Goal: Task Accomplishment & Management: Use online tool/utility

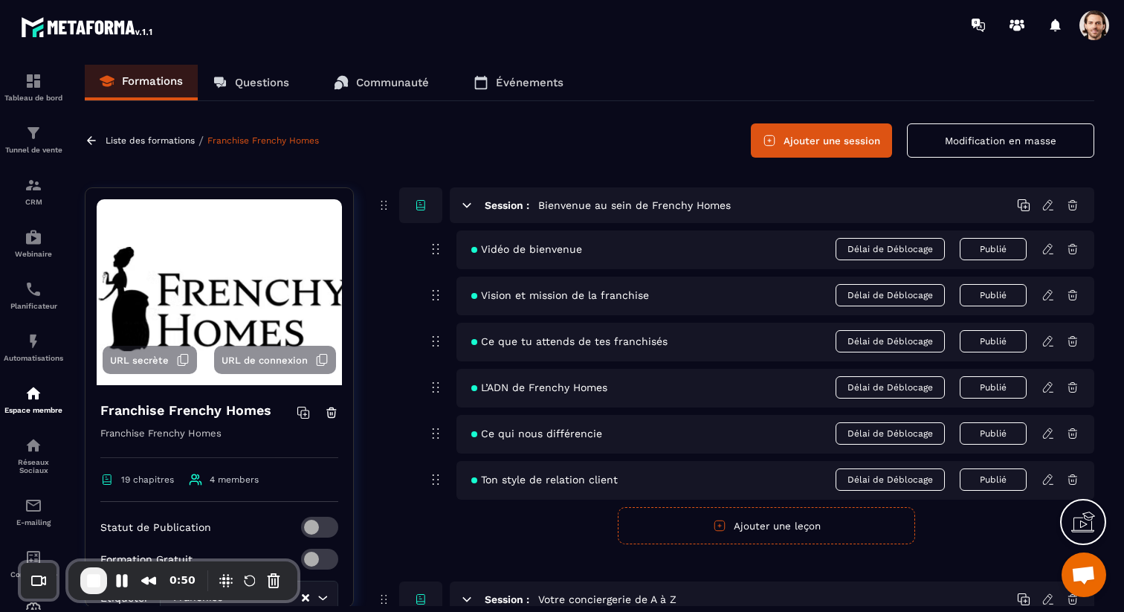
scroll to position [185, 0]
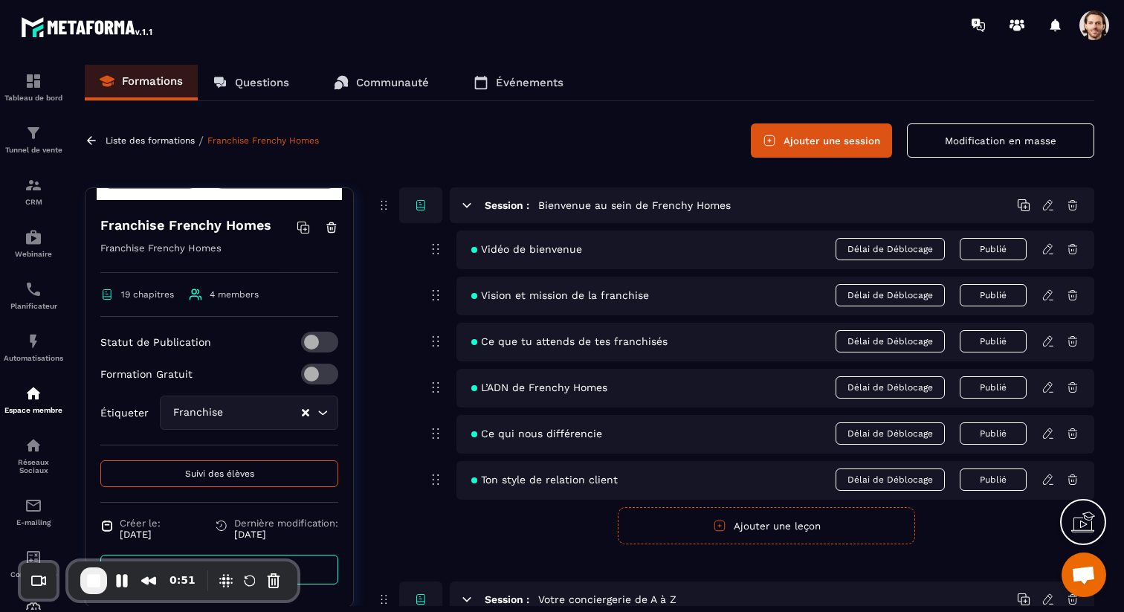
click at [210, 471] on span "Suivi des élèves" at bounding box center [219, 473] width 69 height 10
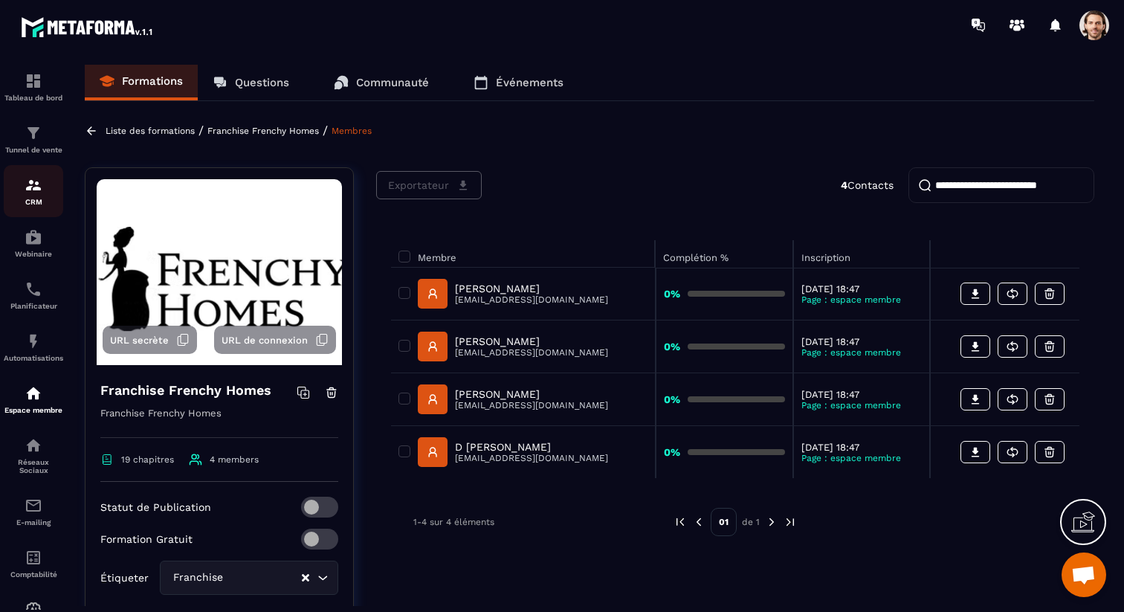
click at [38, 194] on img at bounding box center [34, 185] width 18 height 18
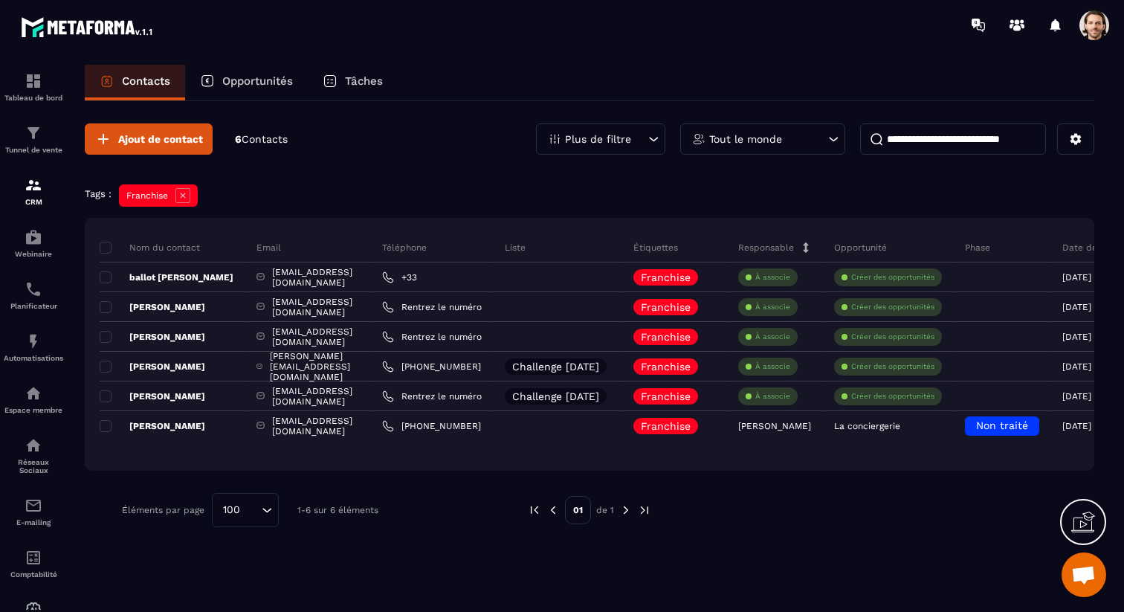
click at [243, 74] on div "Opportunités" at bounding box center [246, 83] width 123 height 36
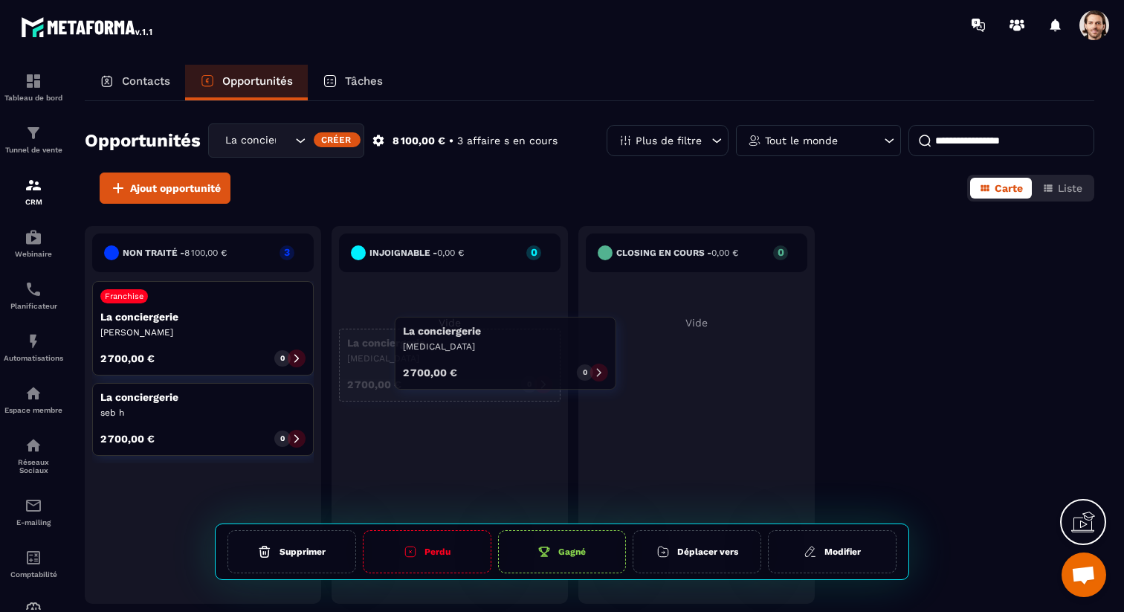
drag, startPoint x: 230, startPoint y: 319, endPoint x: 532, endPoint y: 354, distance: 304.5
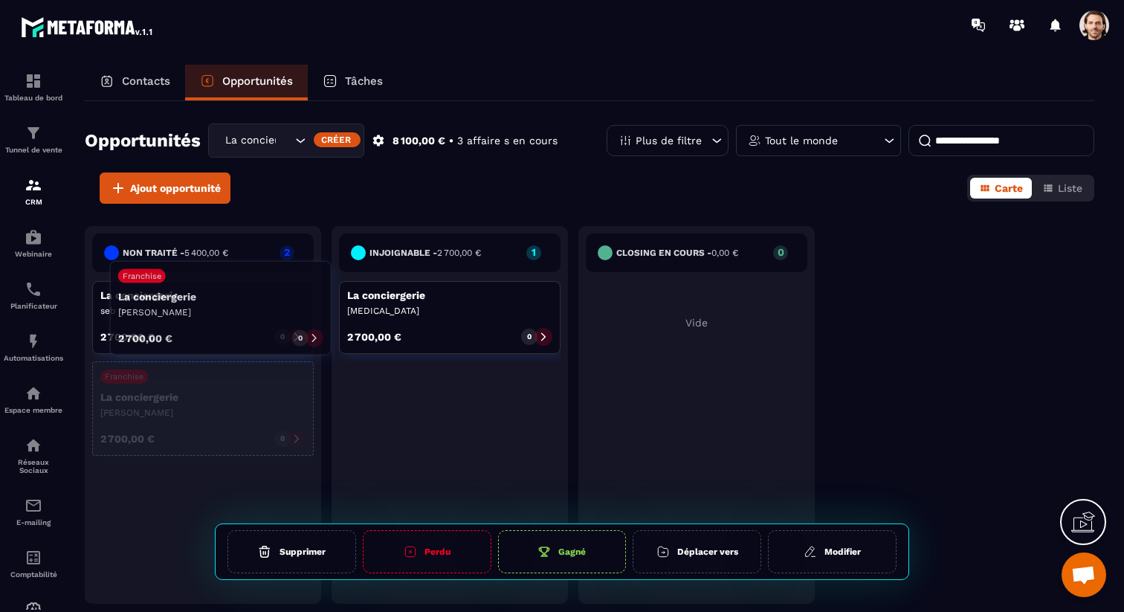
drag, startPoint x: 248, startPoint y: 340, endPoint x: 250, endPoint y: 322, distance: 18.6
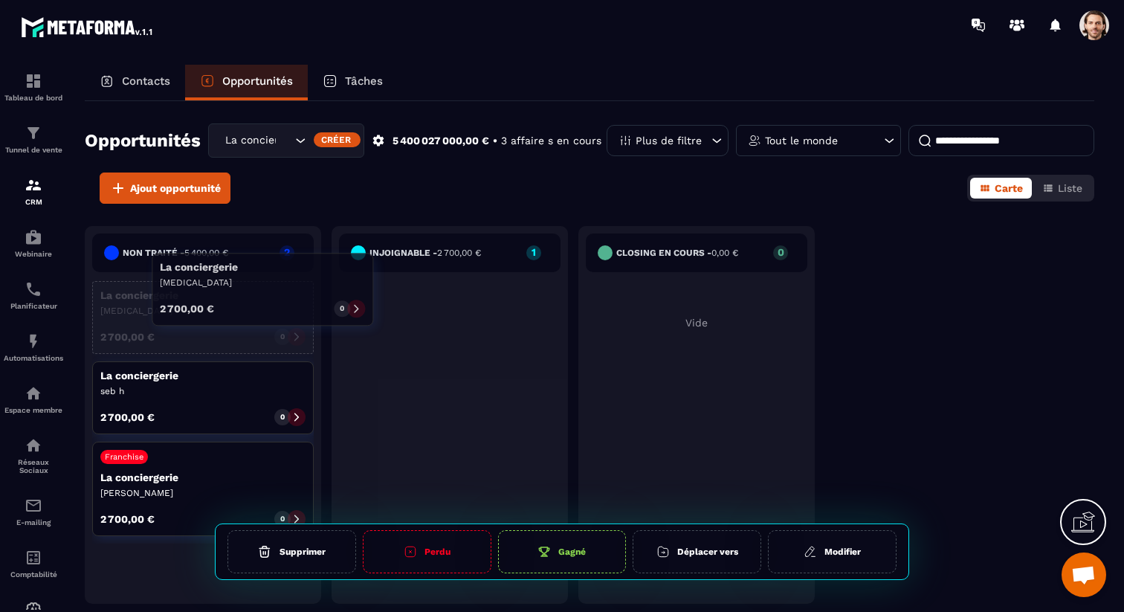
drag, startPoint x: 389, startPoint y: 322, endPoint x: 200, endPoint y: 294, distance: 191.6
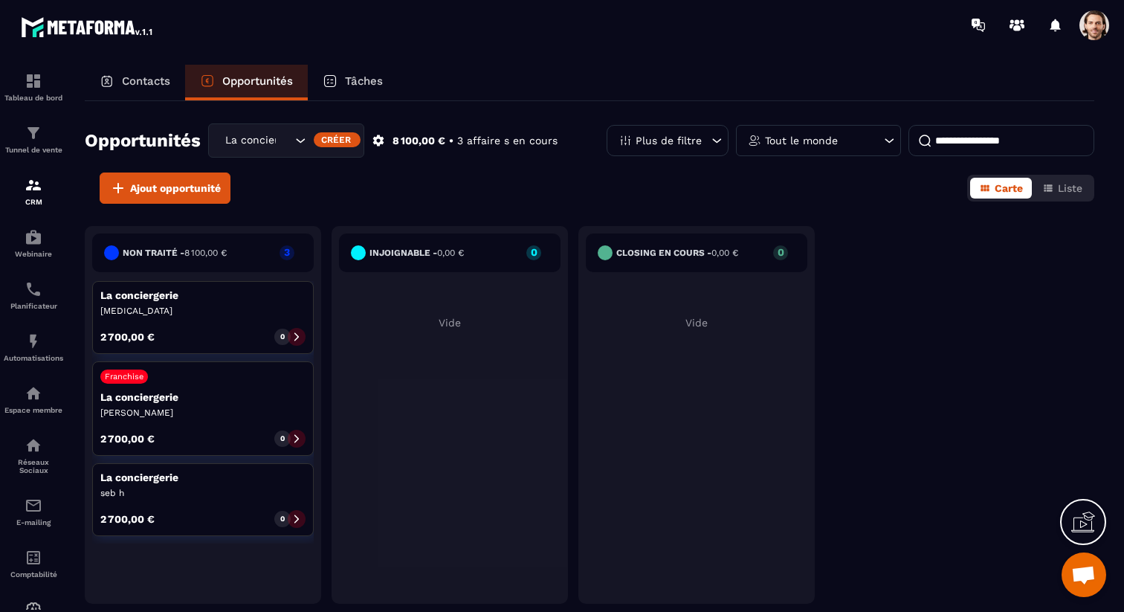
click at [250, 148] on div "La conciergerie 100%" at bounding box center [256, 140] width 73 height 16
click at [423, 172] on div "Ajout opportunité Carte Liste" at bounding box center [589, 187] width 1009 height 31
click at [381, 143] on icon at bounding box center [378, 140] width 11 height 11
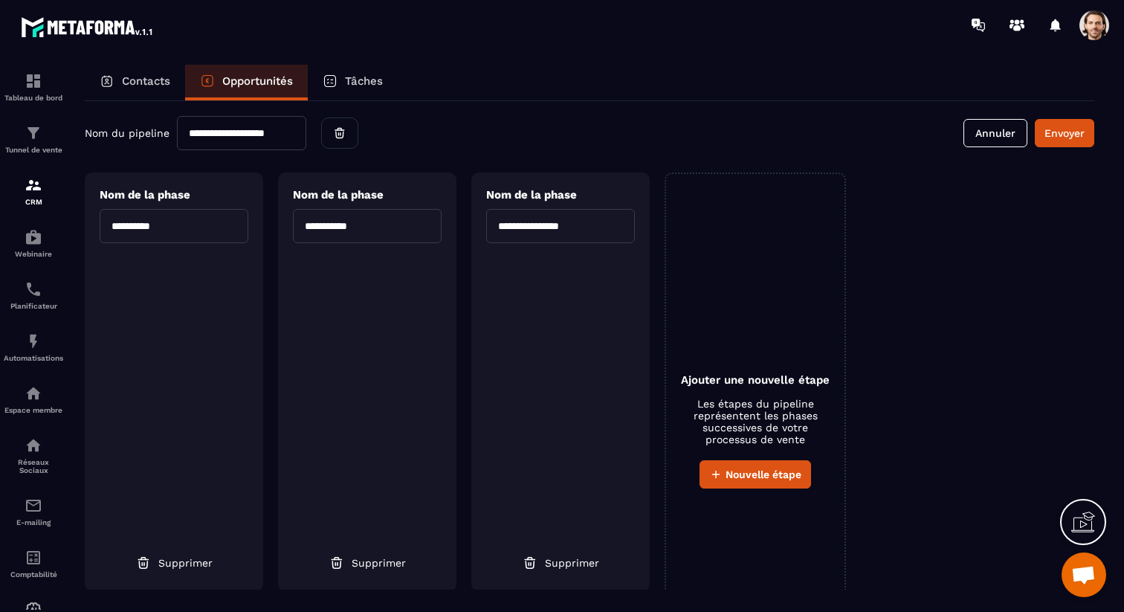
click at [477, 134] on div "**********" at bounding box center [589, 133] width 1009 height 34
click at [986, 140] on button "Annuler" at bounding box center [995, 133] width 64 height 28
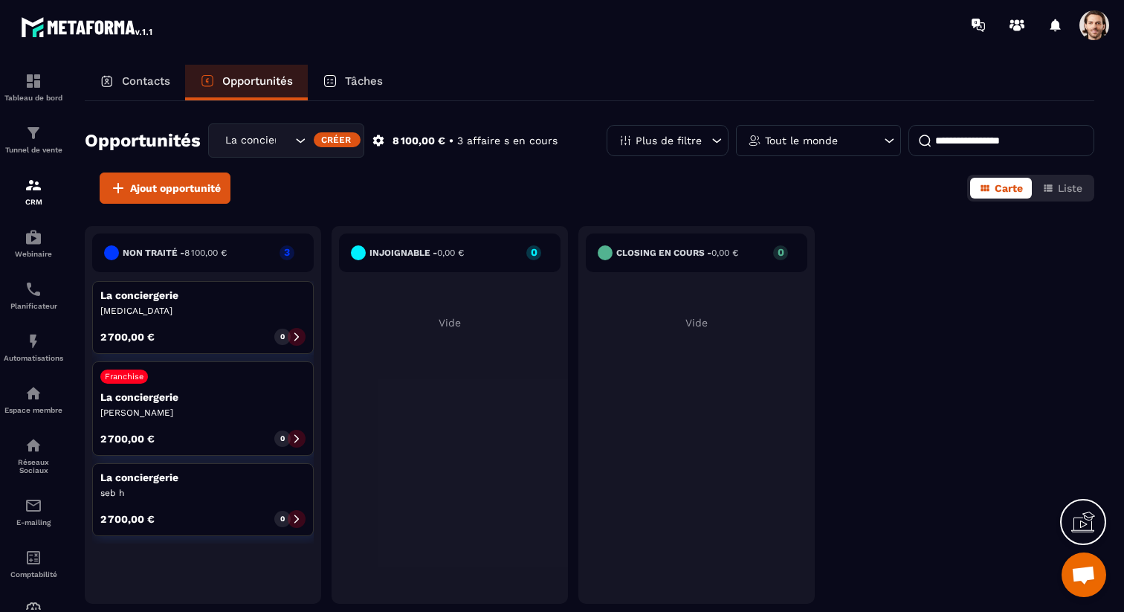
click at [362, 82] on p "Tâches" at bounding box center [364, 80] width 38 height 13
